Goal: Information Seeking & Learning: Learn about a topic

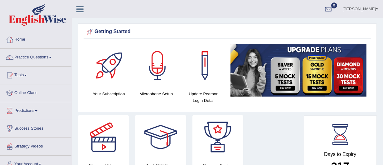
click at [31, 94] on link "Online Class" at bounding box center [35, 92] width 71 height 16
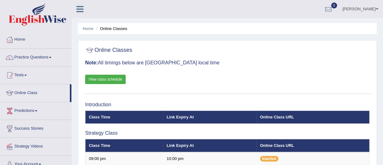
click at [101, 78] on link "View class schedule" at bounding box center [105, 79] width 41 height 9
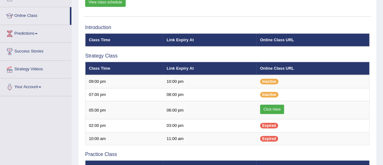
scroll to position [77, 0]
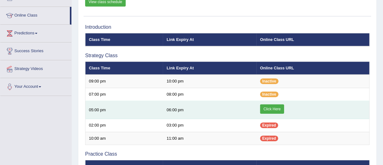
click at [265, 110] on link "Click Here" at bounding box center [272, 108] width 24 height 9
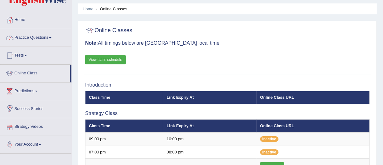
scroll to position [19, 0]
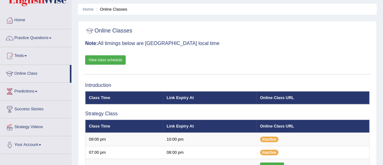
click at [36, 37] on link "Practice Questions" at bounding box center [35, 37] width 71 height 16
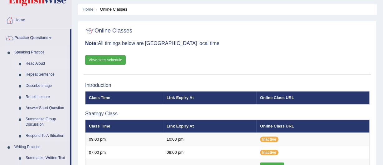
click at [34, 62] on link "Read Aloud" at bounding box center [46, 63] width 47 height 11
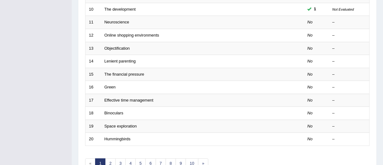
scroll to position [247, 0]
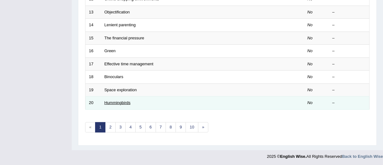
click at [128, 100] on link "Hummingbirds" at bounding box center [118, 102] width 26 height 5
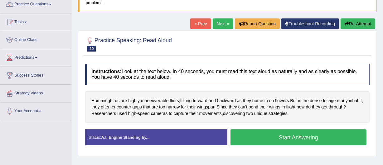
scroll to position [53, 0]
click at [215, 22] on link "Next »" at bounding box center [223, 23] width 21 height 11
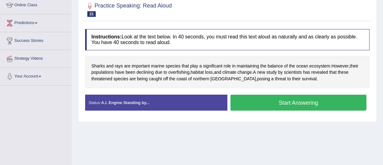
scroll to position [89, 0]
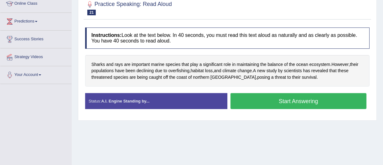
click at [275, 97] on button "Start Answering" at bounding box center [299, 101] width 136 height 16
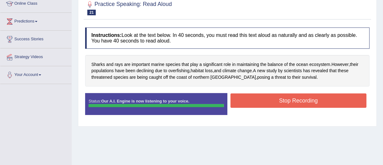
click at [283, 100] on button "Stop Recording" at bounding box center [299, 100] width 136 height 14
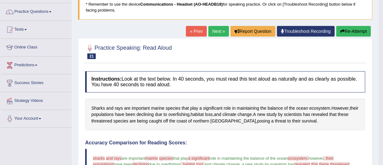
scroll to position [45, 0]
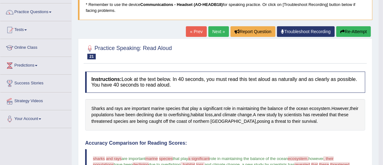
click at [212, 29] on link "Next »" at bounding box center [218, 31] width 21 height 11
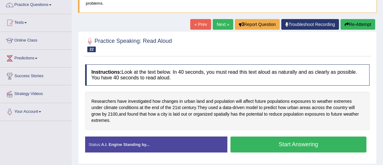
scroll to position [54, 0]
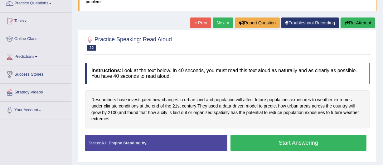
click at [298, 140] on button "Start Answering" at bounding box center [299, 143] width 136 height 16
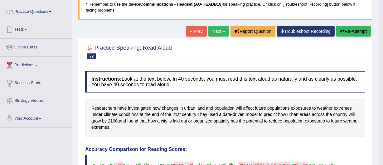
scroll to position [45, 0]
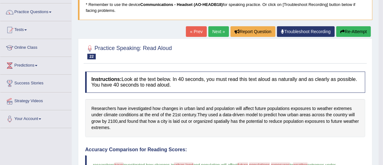
click at [211, 30] on link "Next »" at bounding box center [218, 31] width 21 height 11
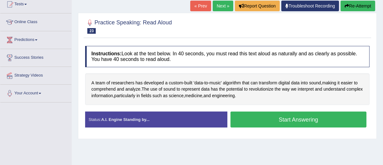
scroll to position [71, 0]
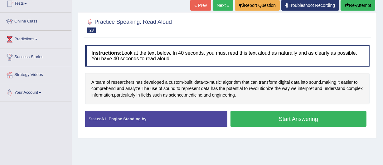
click at [285, 117] on button "Start Answering" at bounding box center [299, 119] width 136 height 16
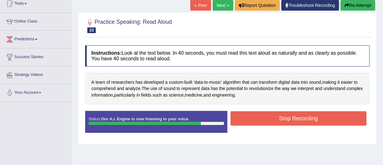
click at [285, 117] on button "Stop Recording" at bounding box center [299, 118] width 136 height 14
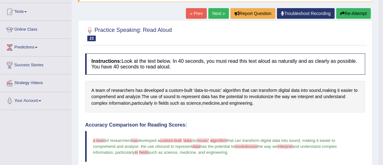
scroll to position [63, 0]
click at [212, 11] on link "Next »" at bounding box center [218, 13] width 21 height 11
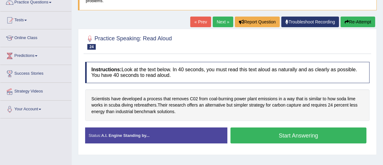
scroll to position [55, 0]
click at [290, 134] on button "Start Answering" at bounding box center [299, 135] width 136 height 16
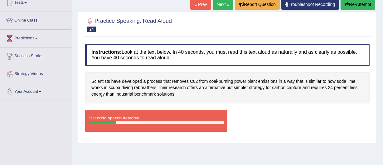
scroll to position [61, 0]
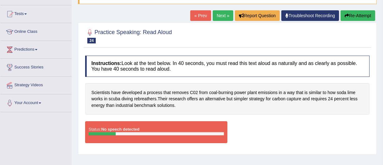
click at [358, 16] on button "Re-Attempt" at bounding box center [358, 15] width 35 height 11
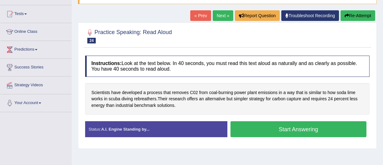
click at [302, 125] on button "Start Answering" at bounding box center [299, 129] width 136 height 16
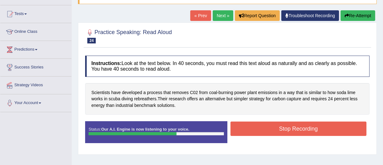
click at [296, 128] on button "Stop Recording" at bounding box center [299, 128] width 136 height 14
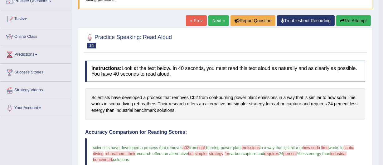
scroll to position [56, 0]
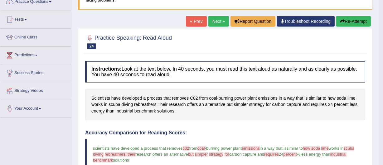
click at [349, 21] on button "Re-Attempt" at bounding box center [353, 21] width 35 height 11
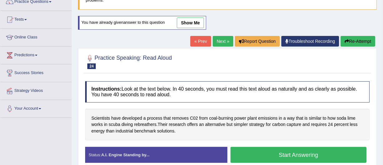
click at [294, 154] on button "Start Answering" at bounding box center [299, 155] width 136 height 16
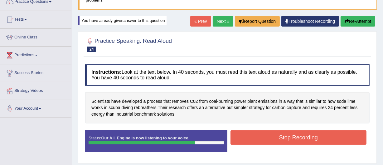
click at [299, 135] on button "Stop Recording" at bounding box center [299, 137] width 136 height 14
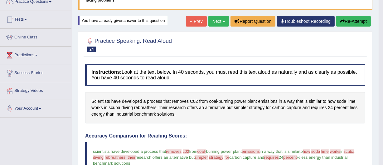
click at [351, 17] on button "Re-Attempt" at bounding box center [353, 21] width 35 height 11
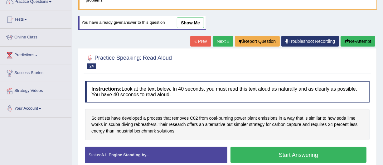
click at [300, 155] on button "Start Answering" at bounding box center [299, 155] width 136 height 16
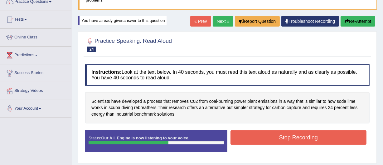
click at [295, 137] on button "Stop Recording" at bounding box center [299, 137] width 136 height 14
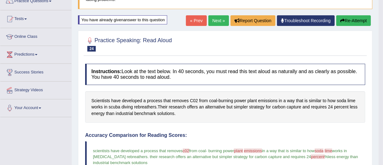
scroll to position [56, 0]
click at [349, 18] on button "Re-Attempt" at bounding box center [353, 20] width 35 height 11
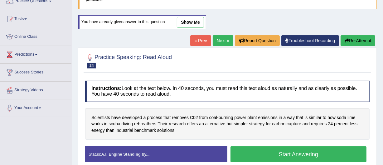
click at [295, 153] on button "Start Answering" at bounding box center [299, 154] width 136 height 16
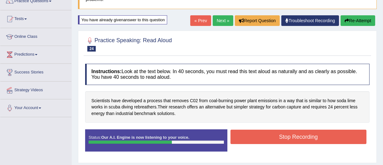
click at [302, 134] on button "Stop Recording" at bounding box center [299, 136] width 136 height 14
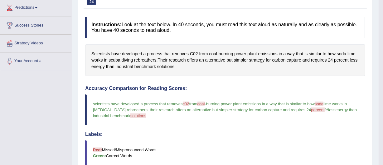
scroll to position [92, 0]
